Goal: Check status: Check status

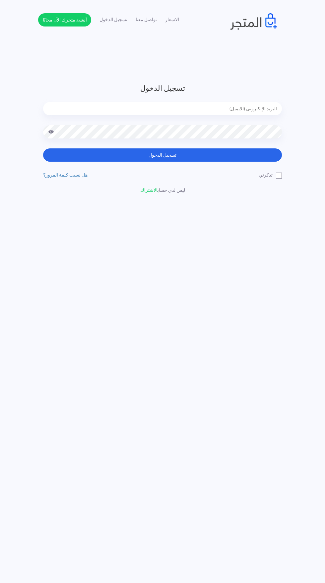
click at [263, 111] on input "email" at bounding box center [162, 108] width 239 height 13
type input "[EMAIL_ADDRESS][DOMAIN_NAME]"
click at [43, 148] on button "تسجيل الدخول" at bounding box center [162, 154] width 239 height 13
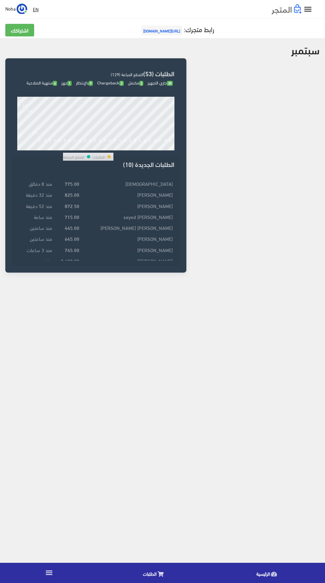
click at [75, 200] on td "825.00" at bounding box center [67, 194] width 27 height 11
